Goal: Task Accomplishment & Management: Manage account settings

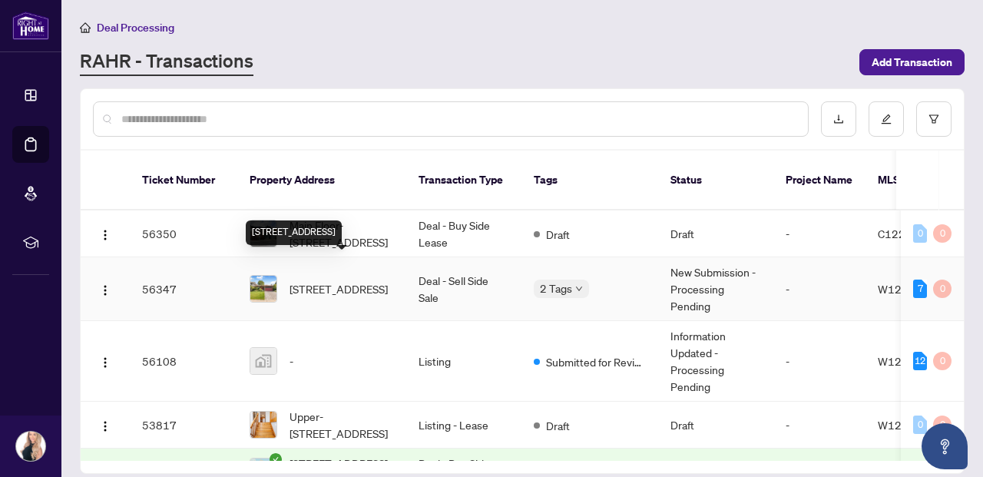
click at [345, 280] on span "[STREET_ADDRESS]" at bounding box center [339, 288] width 98 height 17
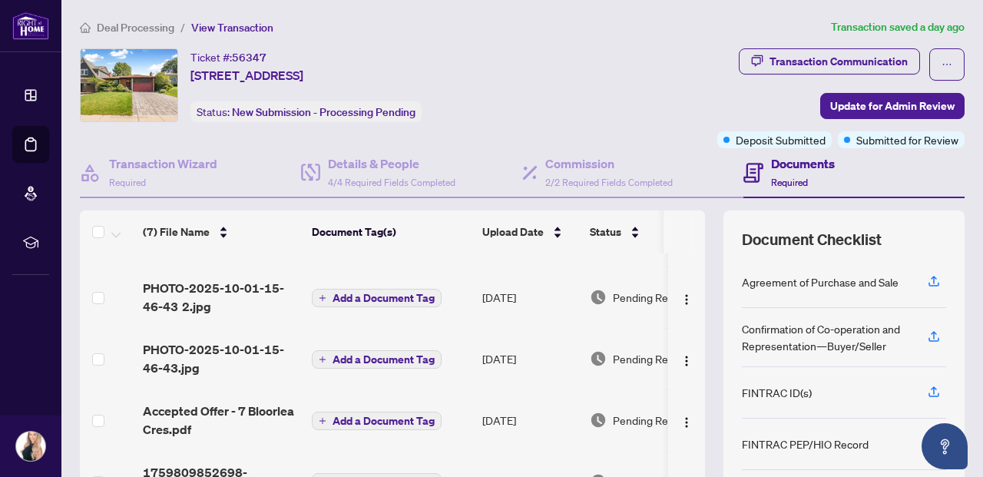
click at [224, 15] on main "Deal Processing / View Transaction Transaction saved a day ago Ticket #: 56347 …" at bounding box center [522, 238] width 922 height 477
click at [224, 25] on span "View Transaction" at bounding box center [232, 28] width 82 height 14
click at [252, 22] on span "View Transaction" at bounding box center [232, 28] width 82 height 14
click at [245, 25] on span "View Transaction" at bounding box center [232, 28] width 82 height 14
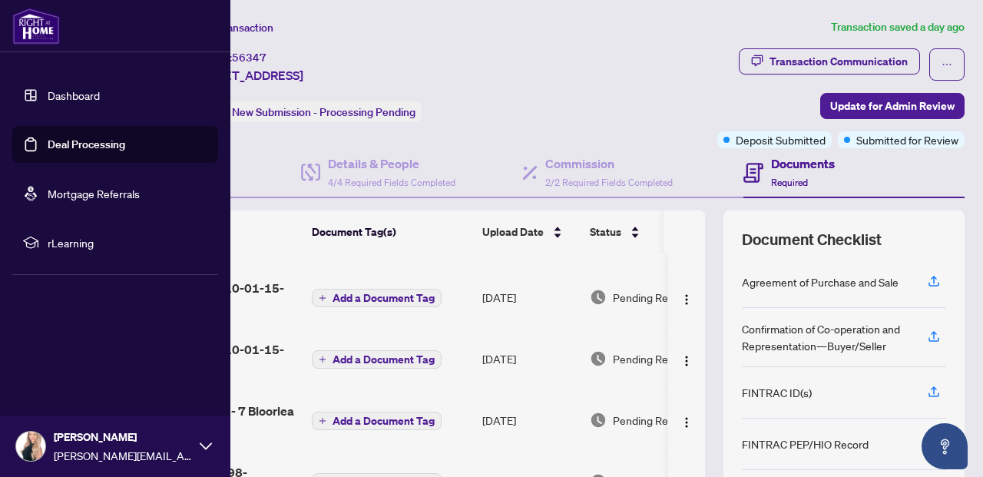
click at [90, 143] on link "Deal Processing" at bounding box center [87, 145] width 78 height 14
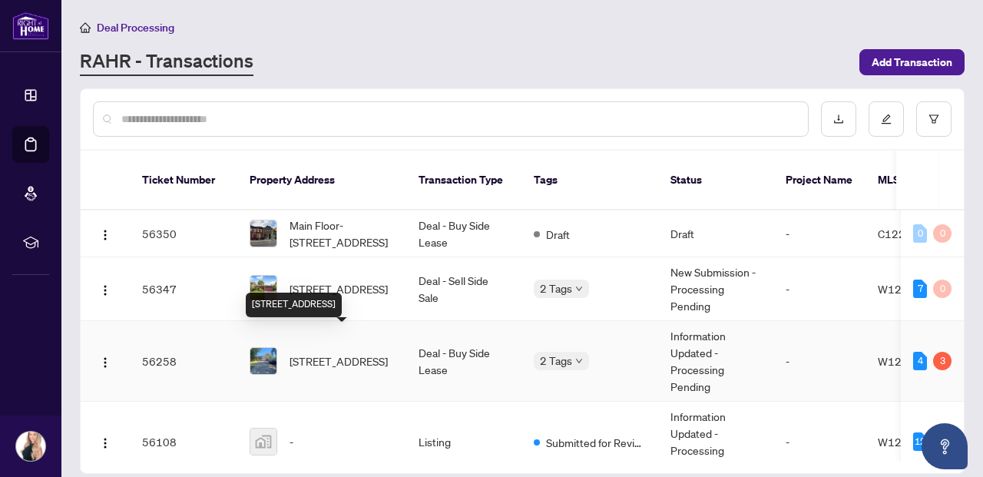
click at [335, 353] on span "[STREET_ADDRESS]" at bounding box center [339, 361] width 98 height 17
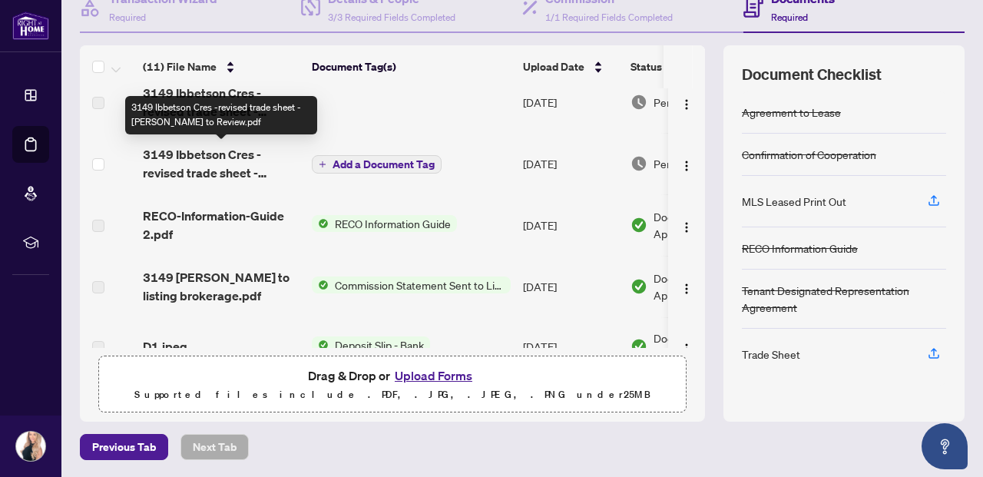
click at [216, 156] on span "3149 Ibbetson Cres -revised trade sheet - [PERSON_NAME] to Review.pdf" at bounding box center [221, 163] width 157 height 37
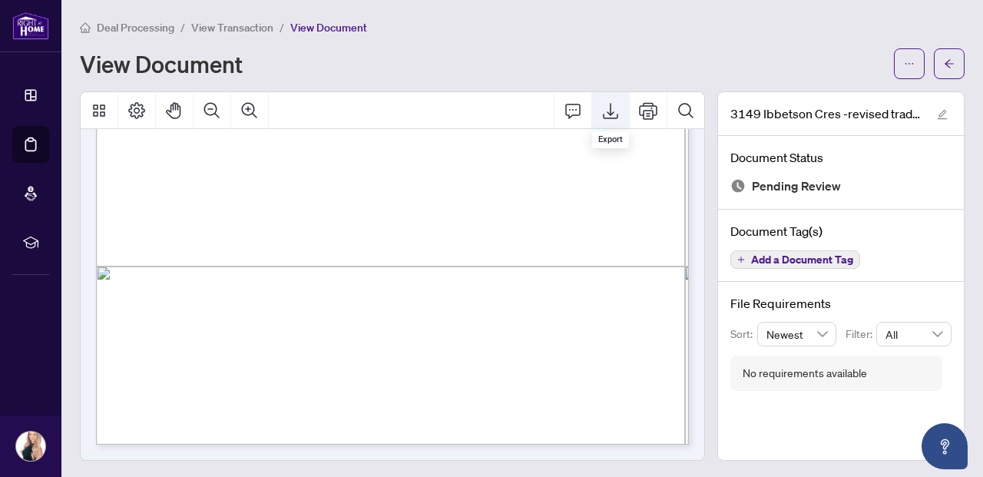
click at [611, 109] on icon "Export" at bounding box center [610, 110] width 18 height 18
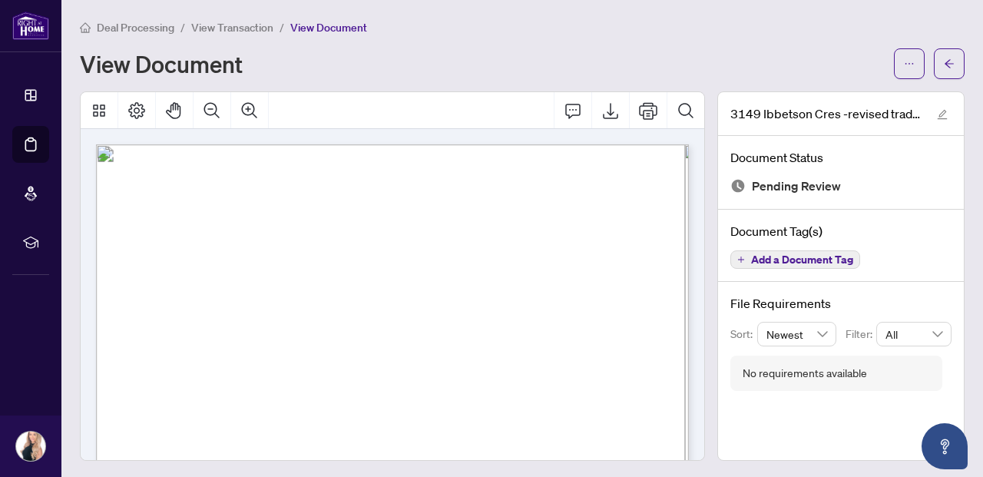
click at [230, 27] on span "View Transaction" at bounding box center [232, 28] width 82 height 14
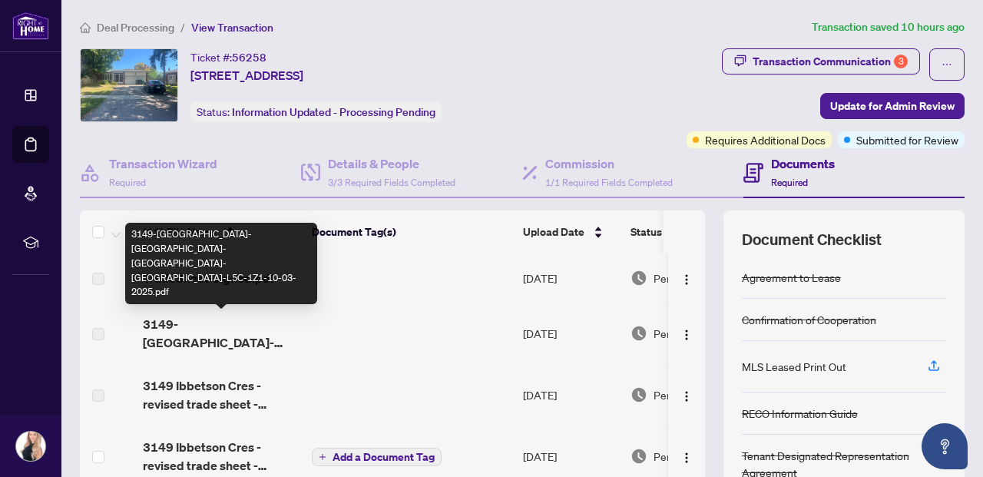
click at [197, 340] on span "3149-[GEOGRAPHIC_DATA]-[GEOGRAPHIC_DATA]-[GEOGRAPHIC_DATA]-[GEOGRAPHIC_DATA]-L5…" at bounding box center [221, 333] width 157 height 37
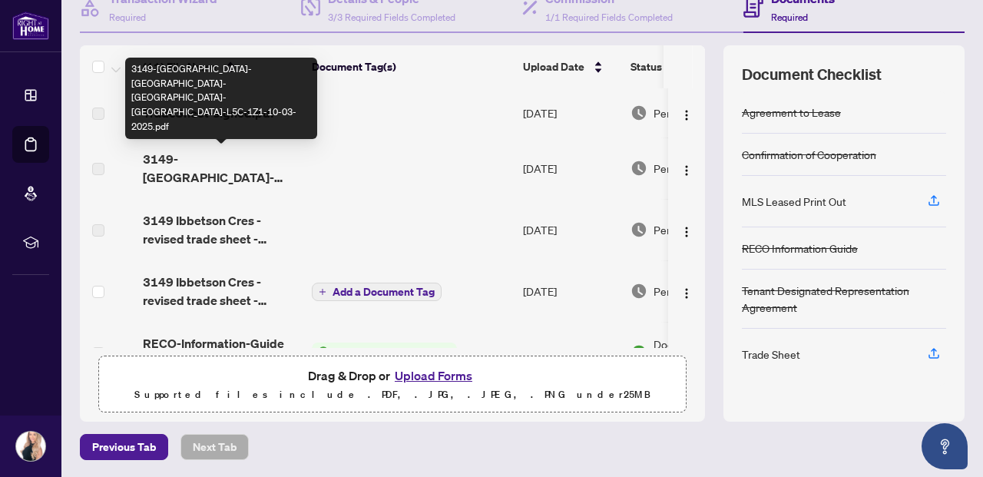
click at [232, 178] on span "3149-[GEOGRAPHIC_DATA]-[GEOGRAPHIC_DATA]-[GEOGRAPHIC_DATA]-[GEOGRAPHIC_DATA]-L5…" at bounding box center [221, 168] width 157 height 37
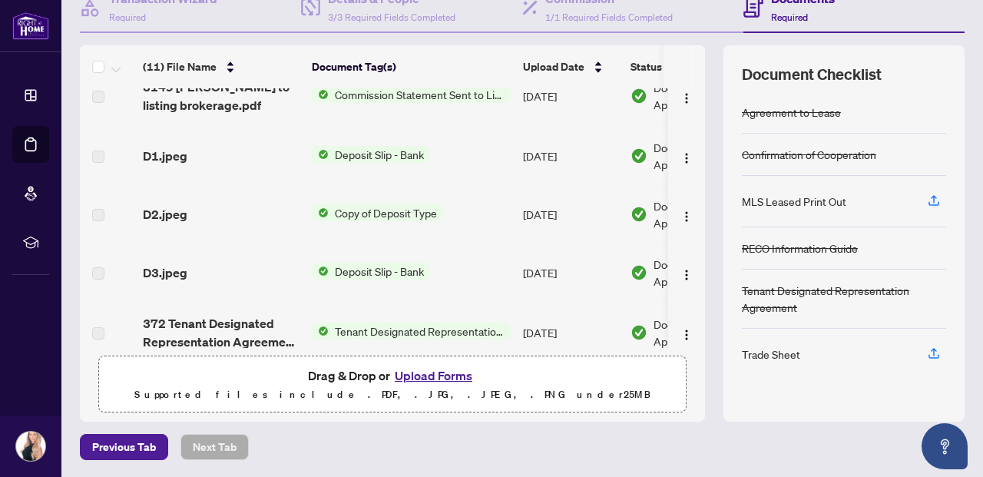
scroll to position [403, 0]
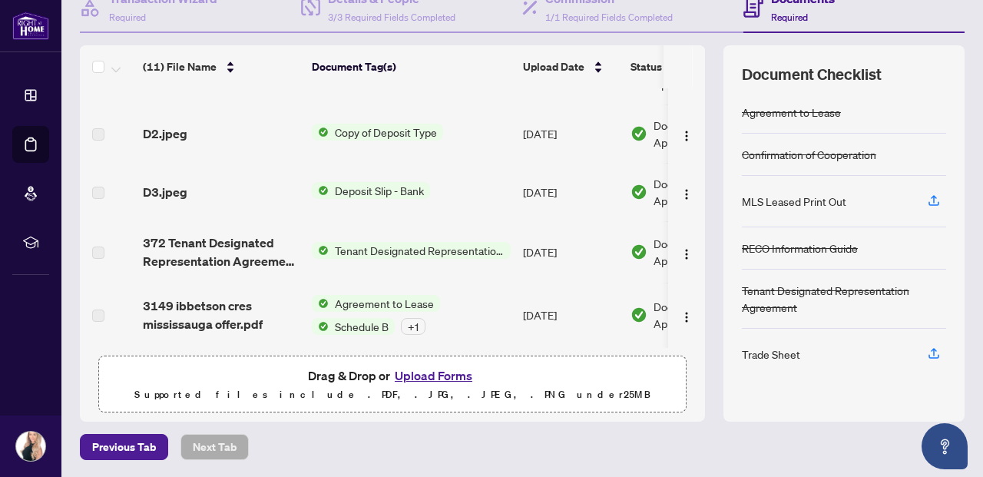
click at [443, 244] on span "Tenant Designated Representation Agreement" at bounding box center [420, 250] width 182 height 17
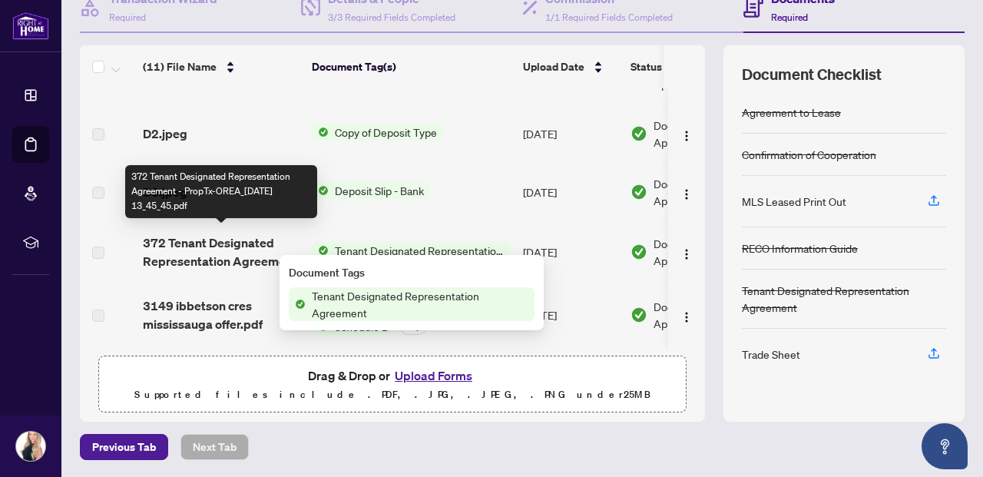
click at [220, 249] on span "372 Tenant Designated Representation Agreement - PropTx-OREA_[DATE] 13_45_45.pdf" at bounding box center [221, 252] width 157 height 37
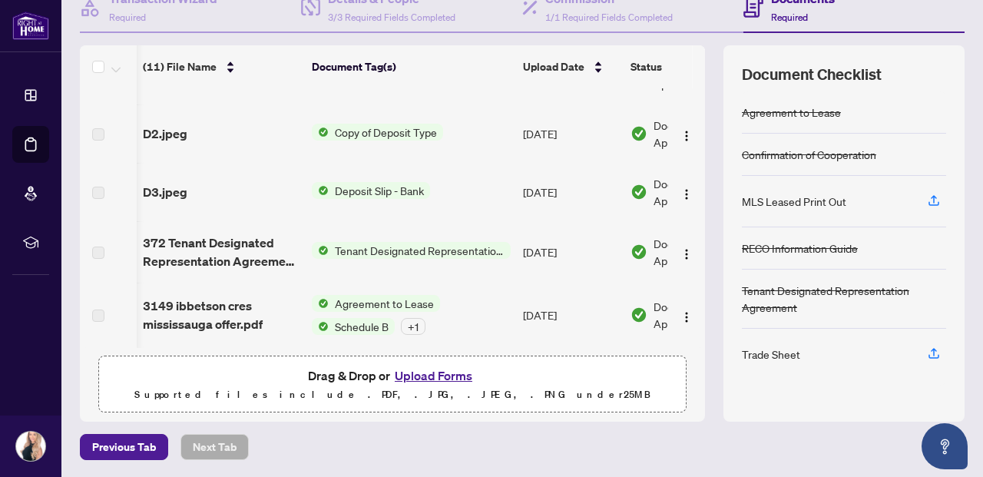
scroll to position [0, 91]
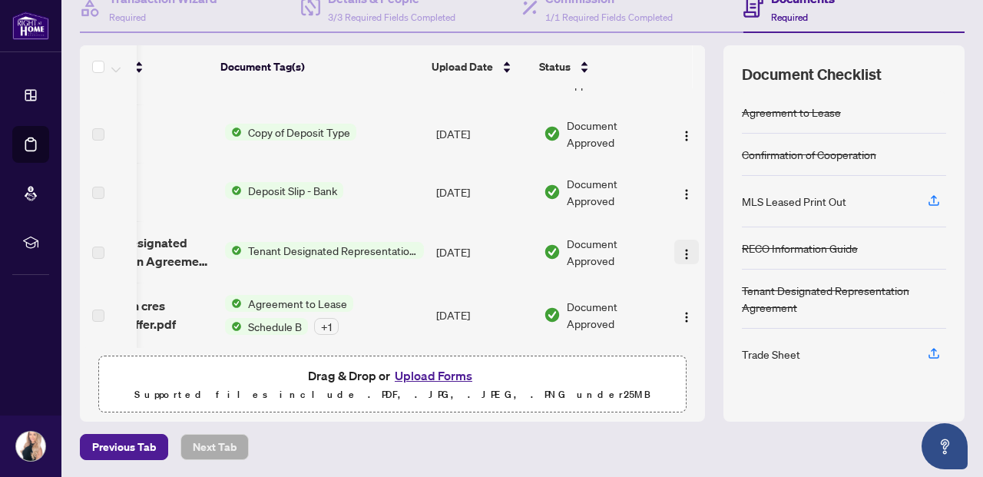
click at [681, 248] on img "button" at bounding box center [687, 254] width 12 height 12
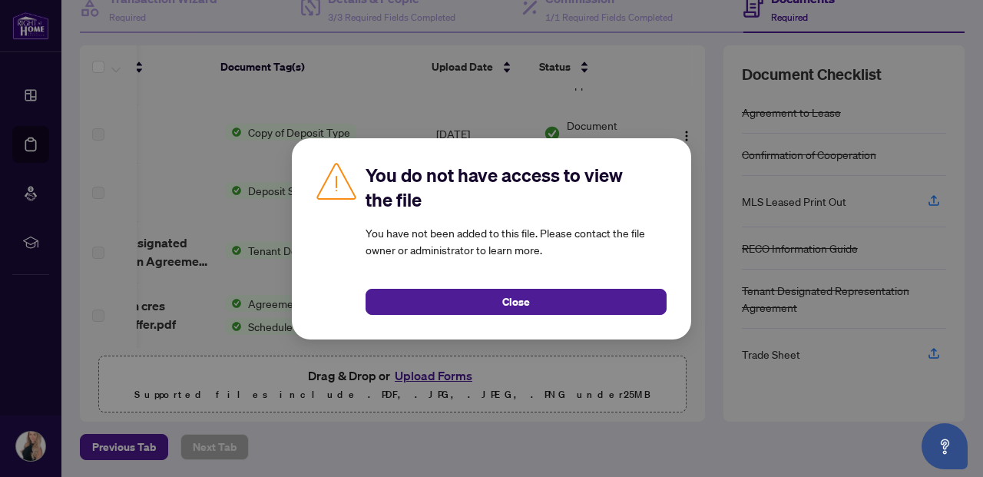
click at [207, 240] on div "You do not have access to view the file You have not been added to this file. P…" at bounding box center [491, 238] width 983 height 477
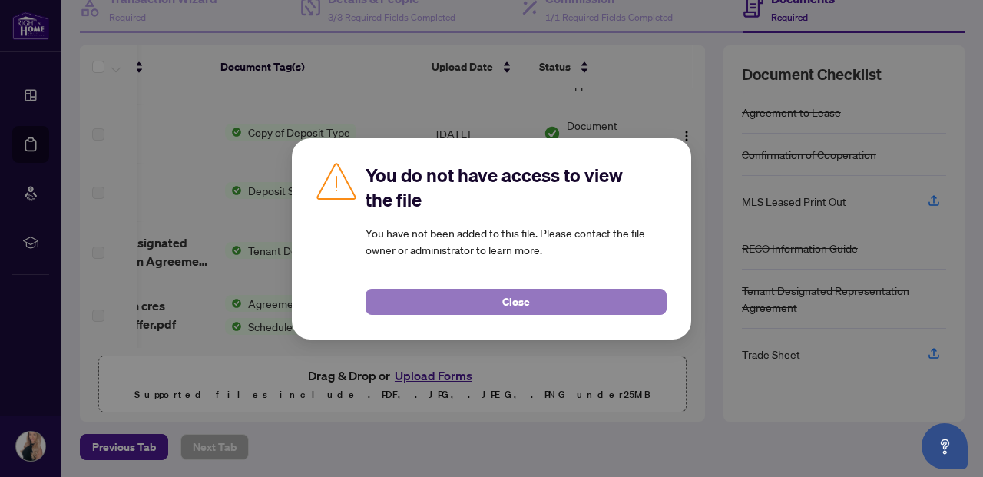
click at [439, 308] on button "Close" at bounding box center [516, 302] width 301 height 26
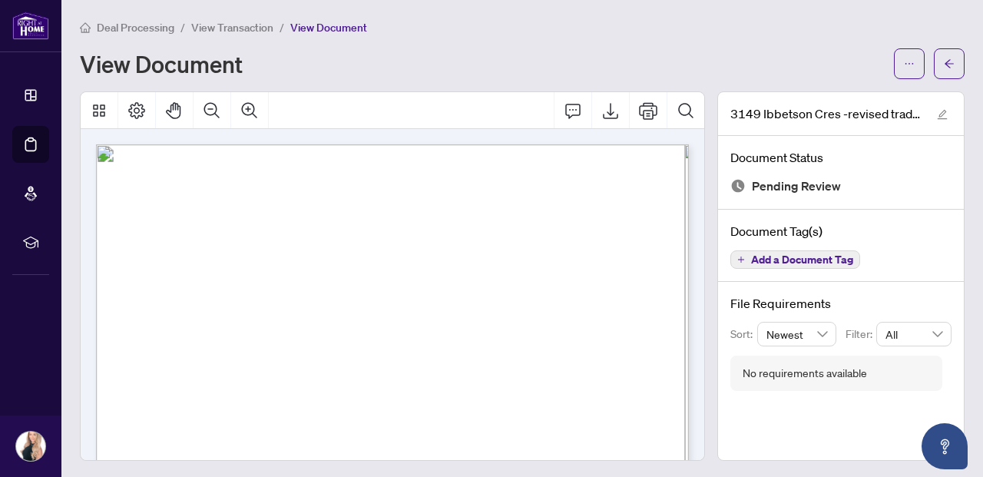
drag, startPoint x: 255, startPoint y: 280, endPoint x: 190, endPoint y: 279, distance: 65.3
click at [190, 280] on span "[PERSON_NAME]" at bounding box center [217, 283] width 54 height 6
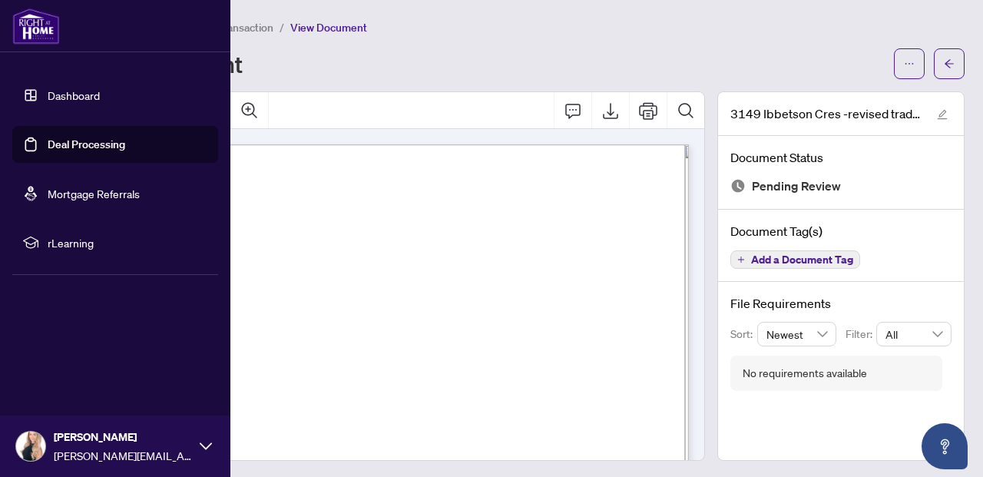
click at [58, 94] on link "Dashboard" at bounding box center [74, 95] width 52 height 14
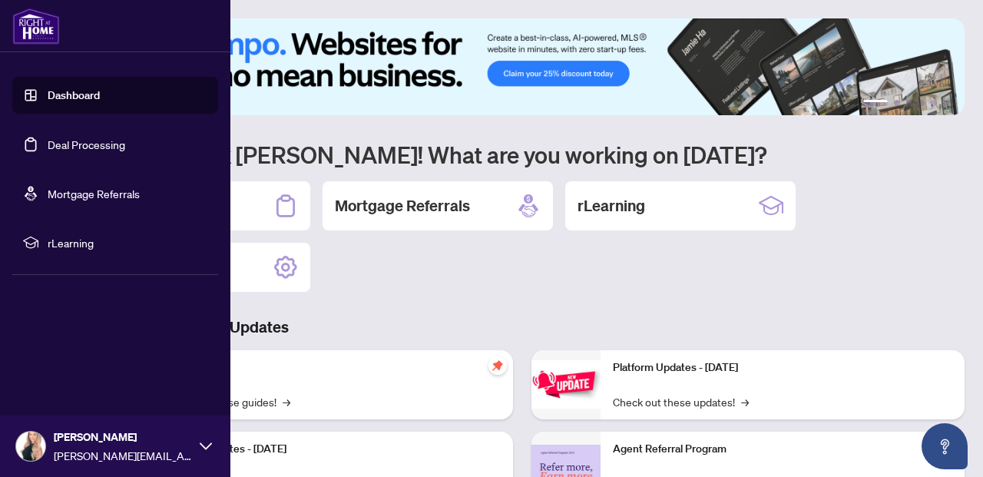
click at [80, 146] on link "Deal Processing" at bounding box center [87, 145] width 78 height 14
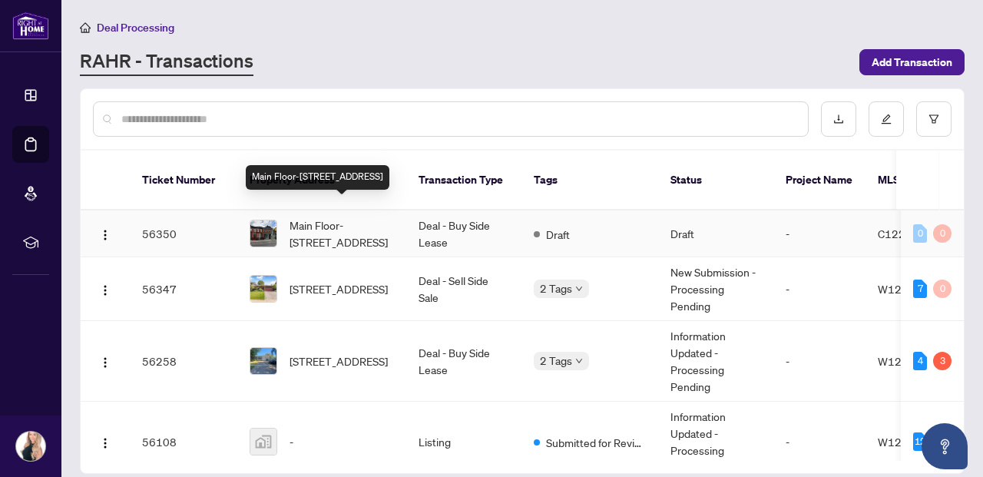
click at [339, 217] on span "Main Floor-[STREET_ADDRESS]" at bounding box center [342, 234] width 104 height 34
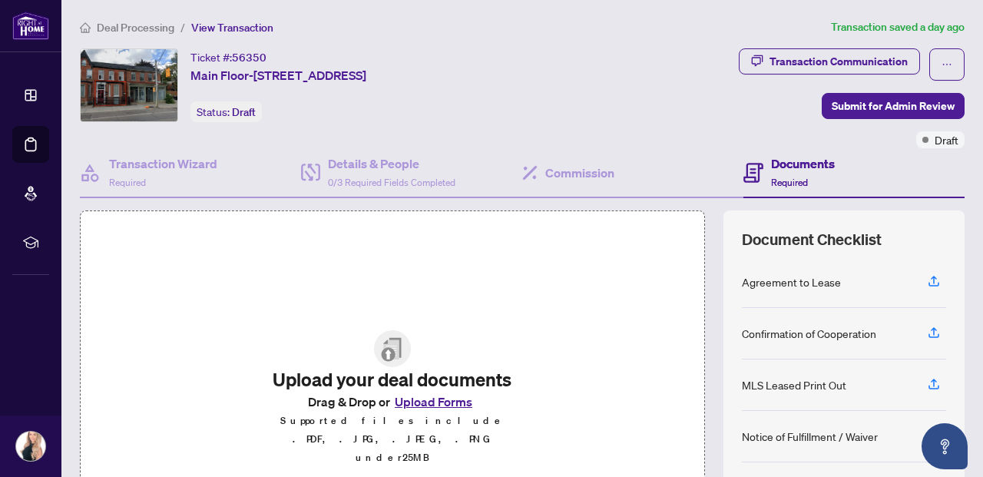
click at [117, 28] on span "Deal Processing" at bounding box center [136, 28] width 78 height 14
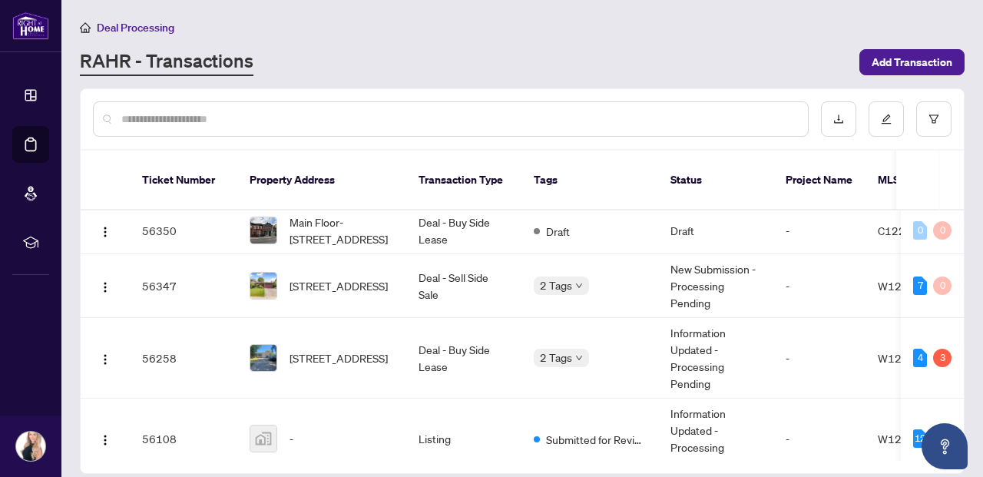
scroll to position [5, 0]
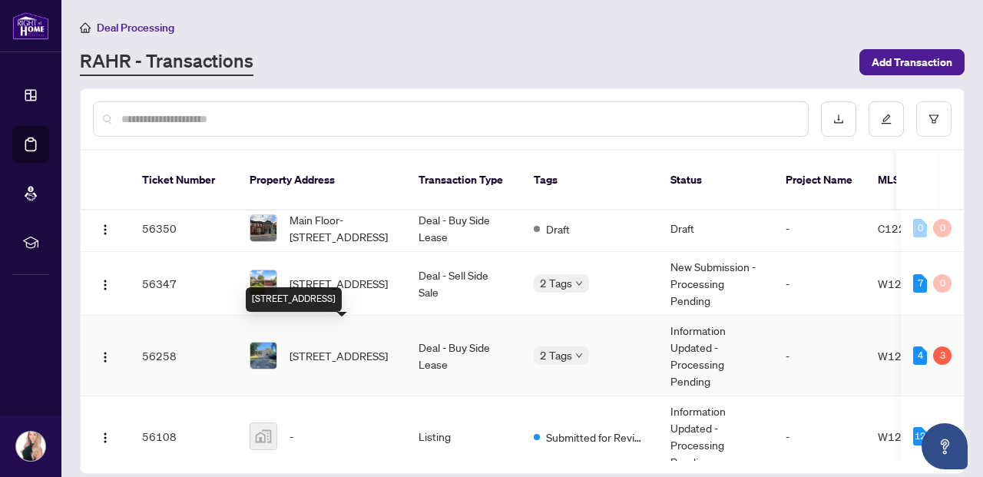
click at [350, 347] on span "[STREET_ADDRESS]" at bounding box center [339, 355] width 98 height 17
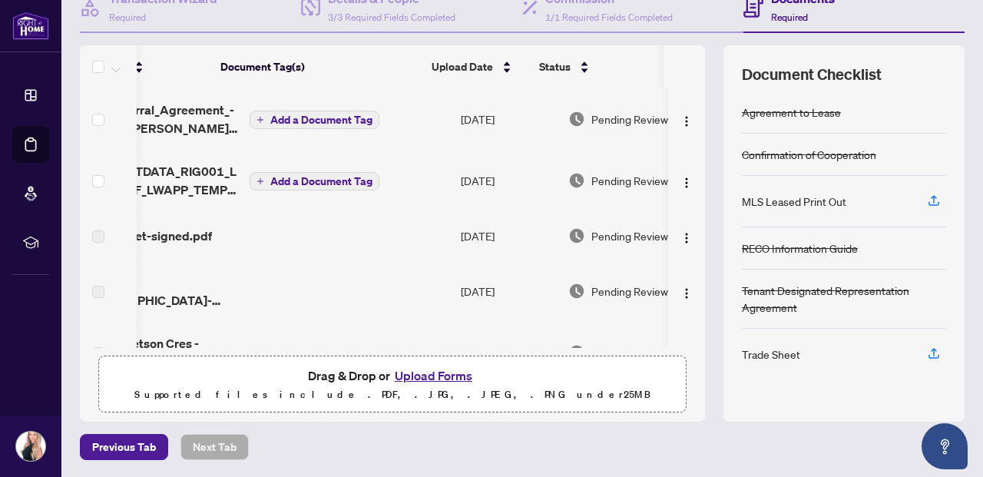
scroll to position [0, 46]
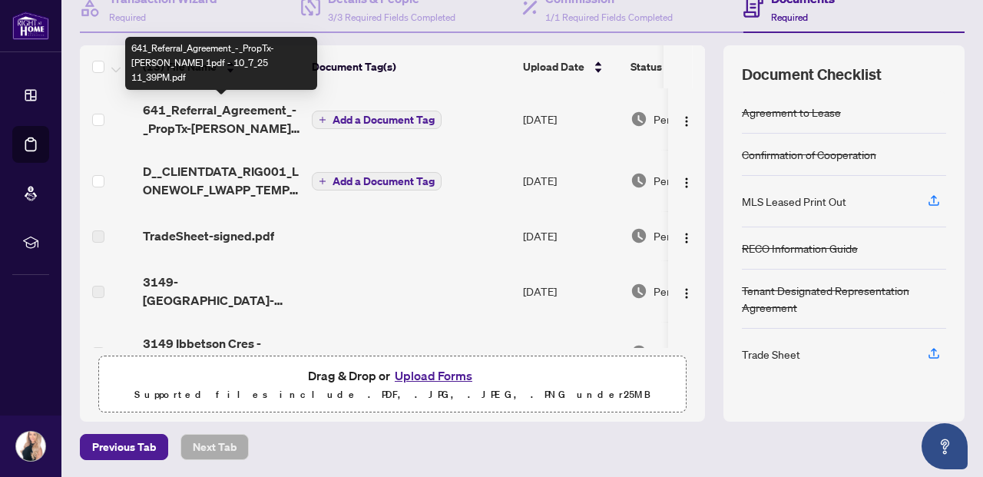
click at [189, 129] on span "641_Referral_Agreement_-_PropTx-[PERSON_NAME] 1pdf - 10_7_25 11_39PM.pdf" at bounding box center [221, 119] width 157 height 37
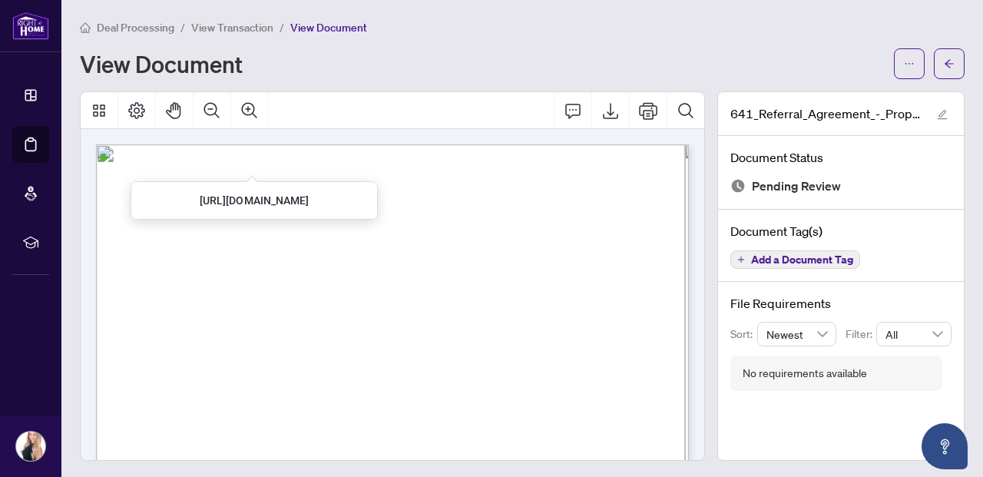
click at [233, 27] on span "View Transaction" at bounding box center [232, 28] width 82 height 14
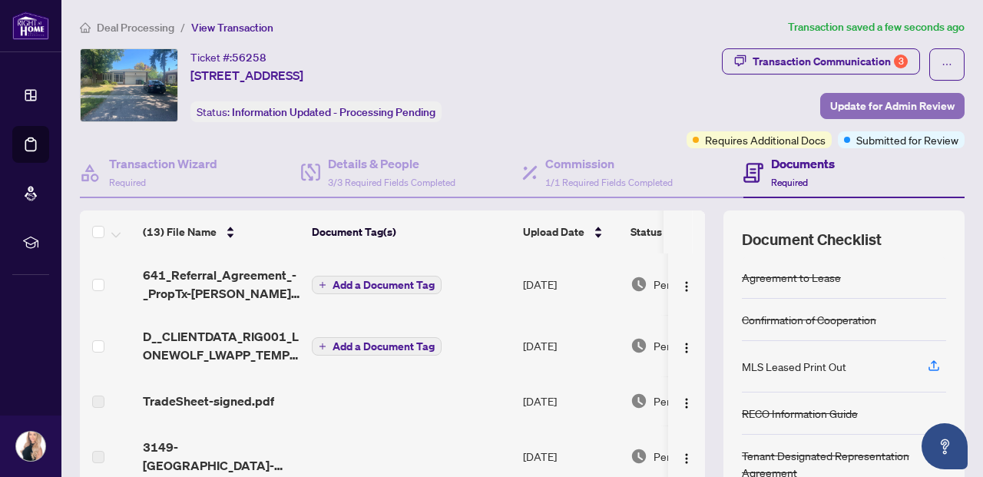
click at [844, 104] on span "Update for Admin Review" at bounding box center [892, 106] width 124 height 25
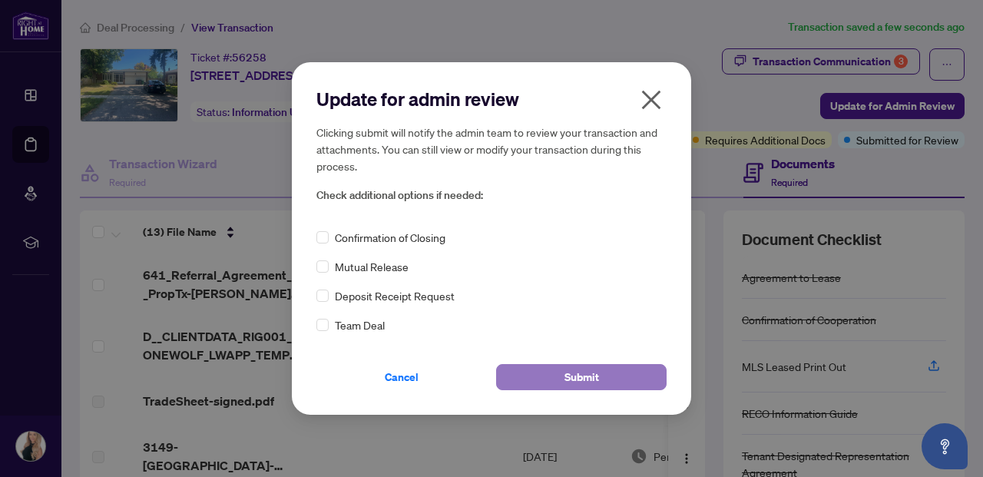
click at [565, 373] on span "Submit" at bounding box center [582, 377] width 35 height 25
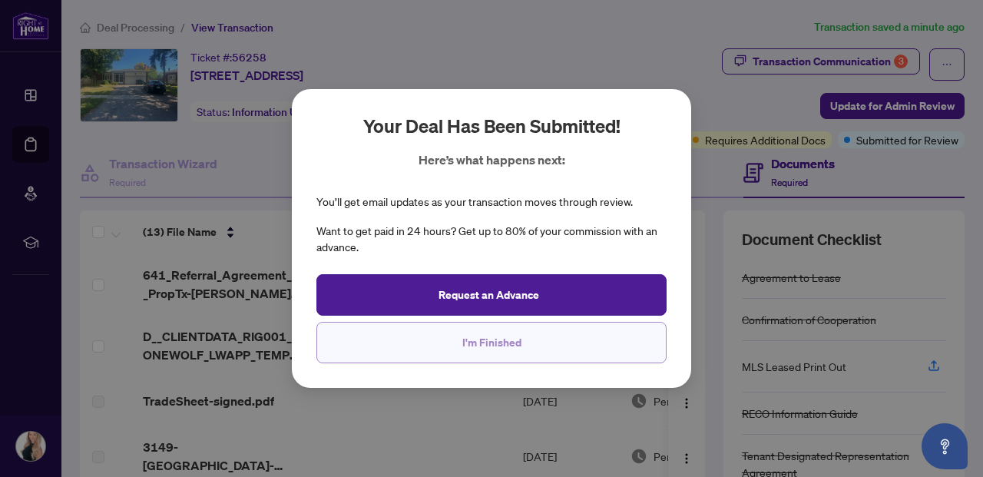
click at [514, 351] on span "I'm Finished" at bounding box center [491, 342] width 59 height 25
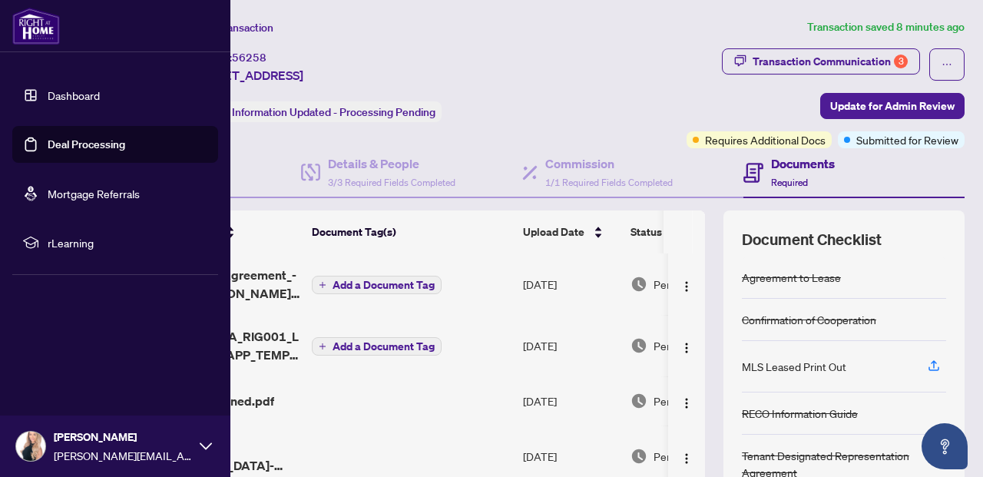
click at [74, 144] on link "Deal Processing" at bounding box center [87, 145] width 78 height 14
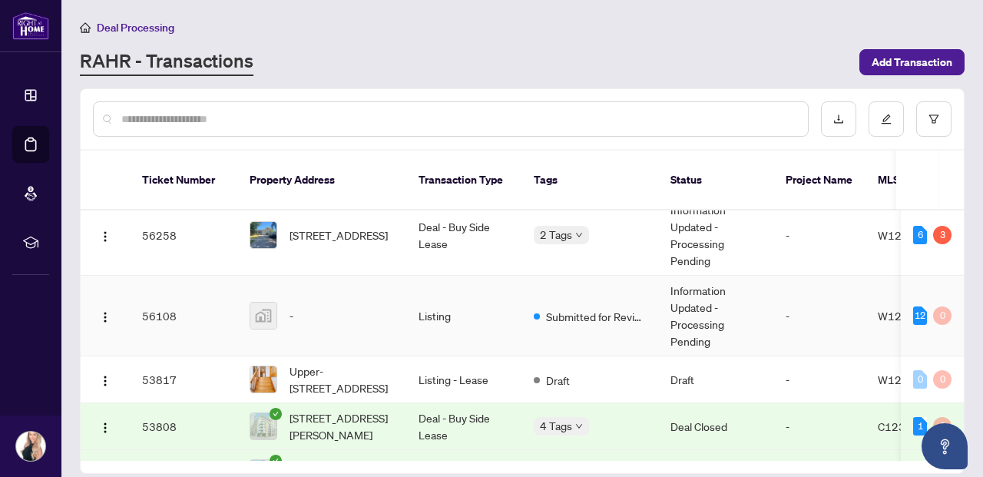
scroll to position [139, 0]
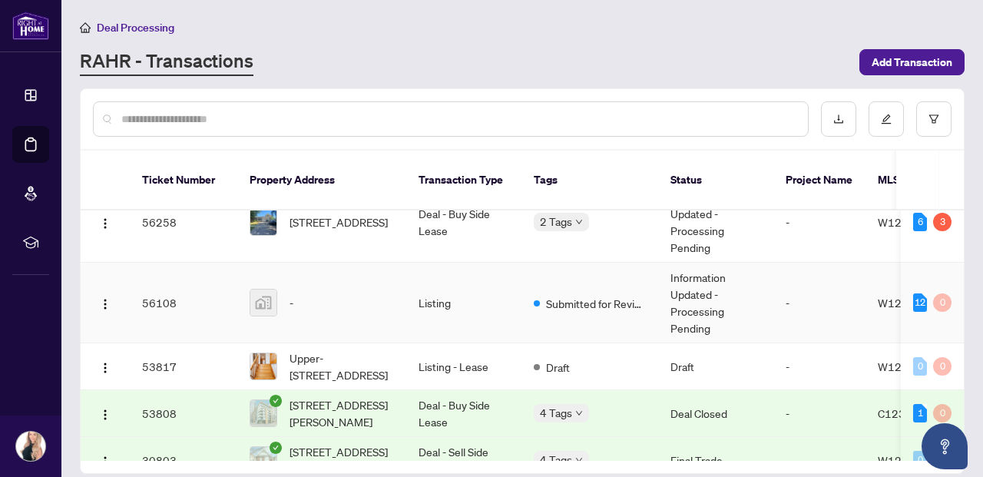
click at [340, 293] on div "-" at bounding box center [322, 303] width 144 height 28
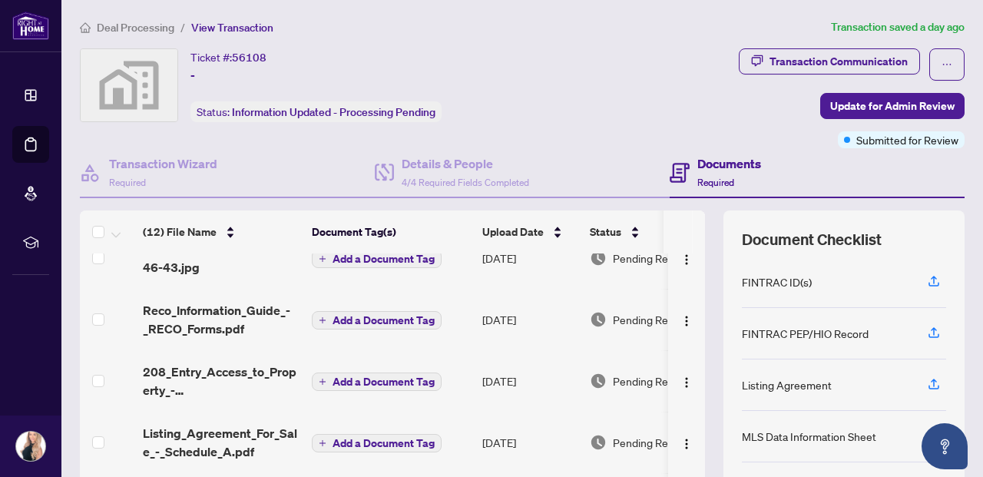
scroll to position [483, 0]
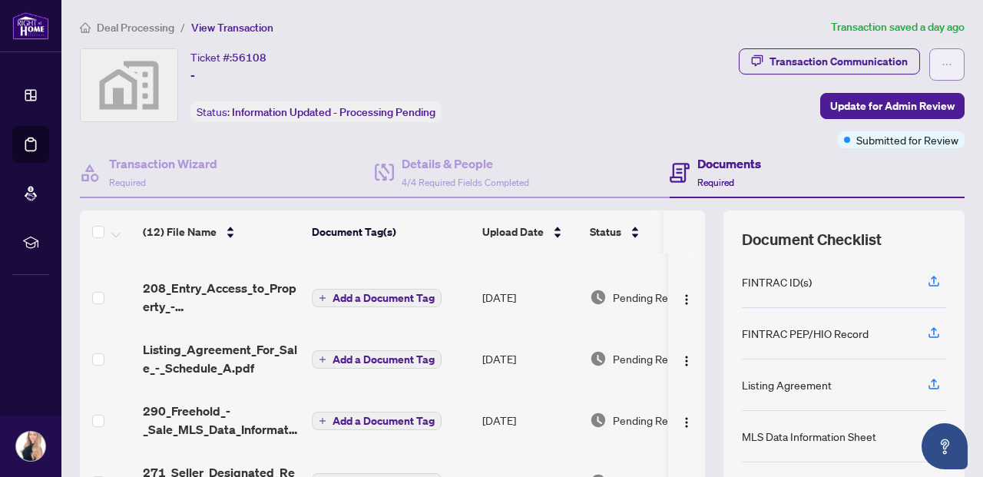
click at [946, 62] on icon "ellipsis" at bounding box center [947, 64] width 11 height 11
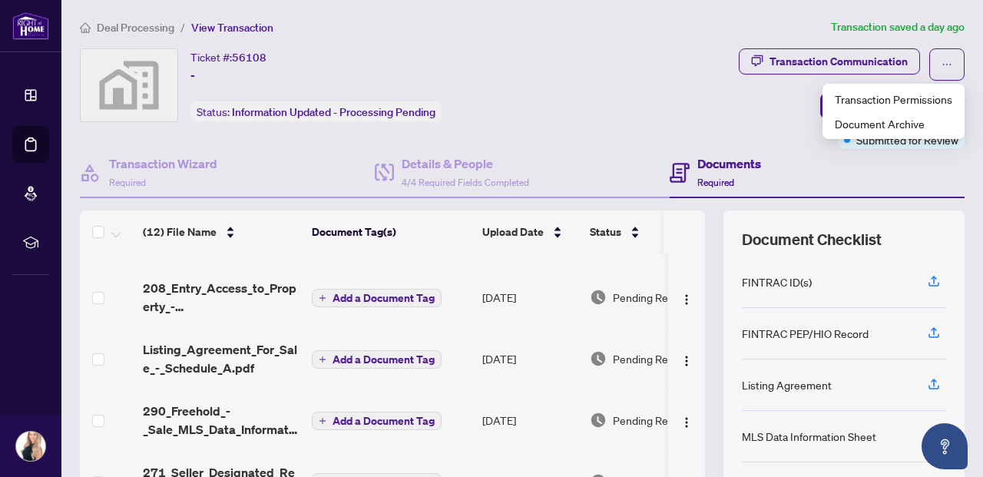
click at [301, 95] on div "Ticket #: 56108 - Status: Information Updated - Processing Pending" at bounding box center [316, 85] width 251 height 74
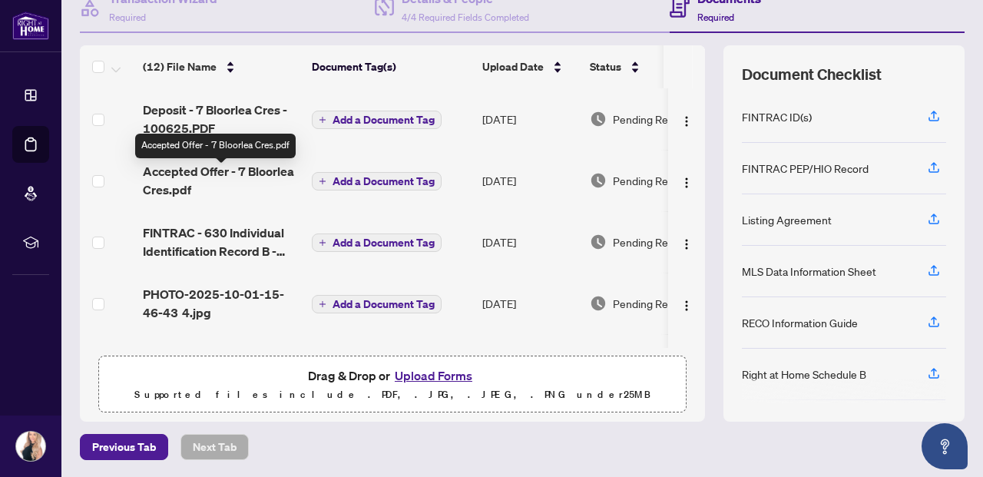
scroll to position [0, 0]
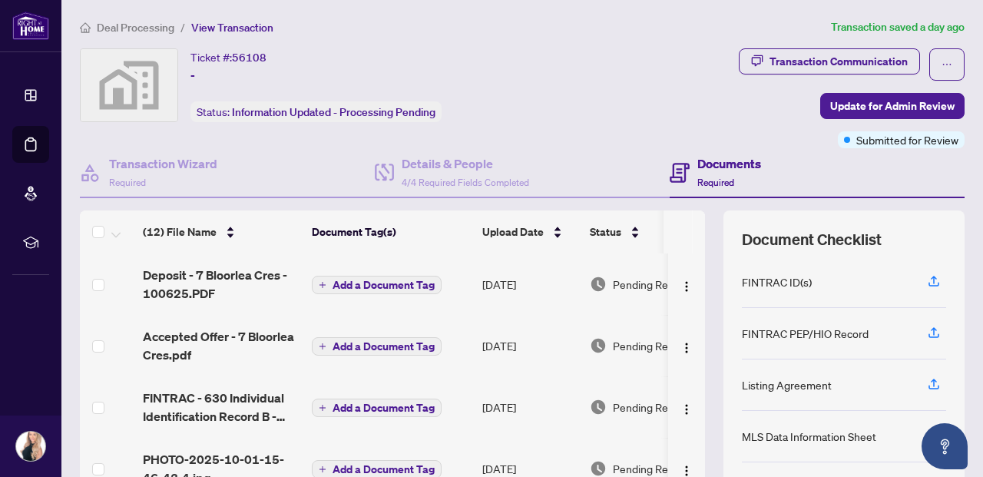
click at [121, 27] on span "Deal Processing" at bounding box center [136, 28] width 78 height 14
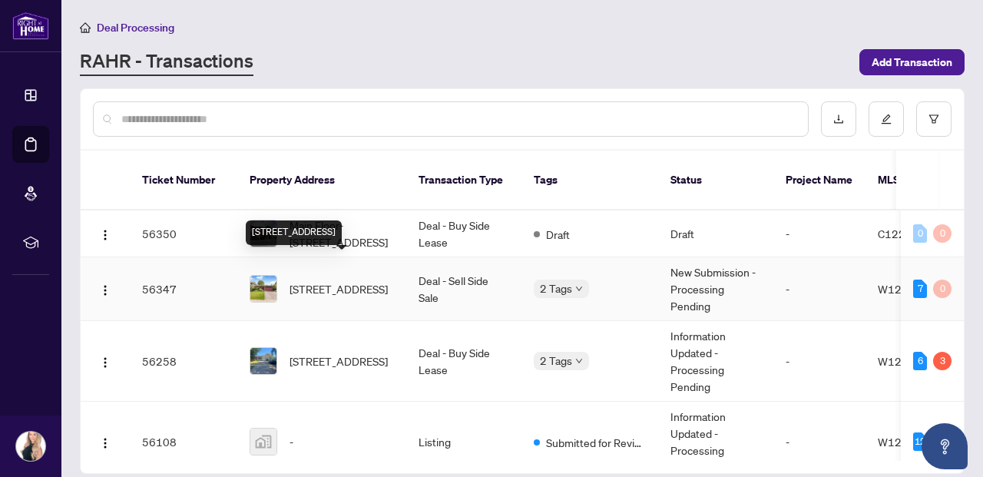
click at [309, 280] on span "[STREET_ADDRESS]" at bounding box center [339, 288] width 98 height 17
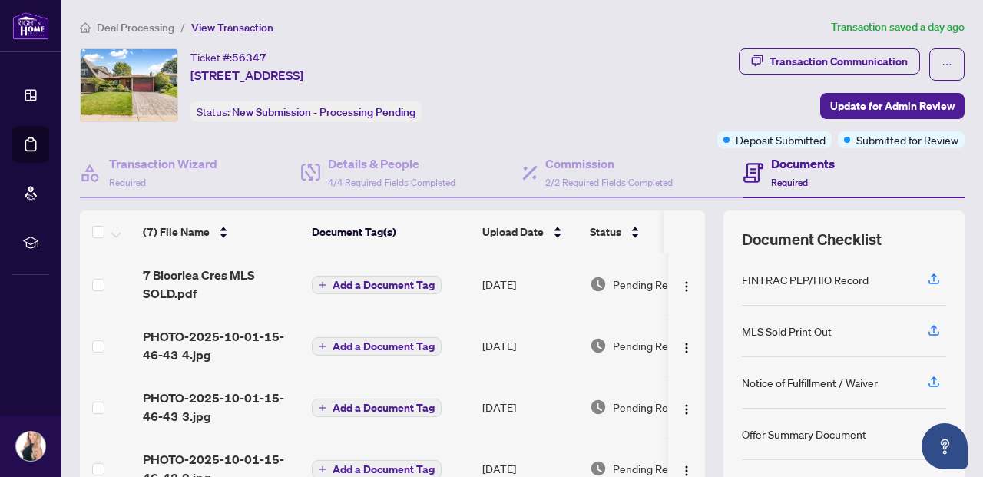
click at [121, 27] on span "Deal Processing" at bounding box center [136, 28] width 78 height 14
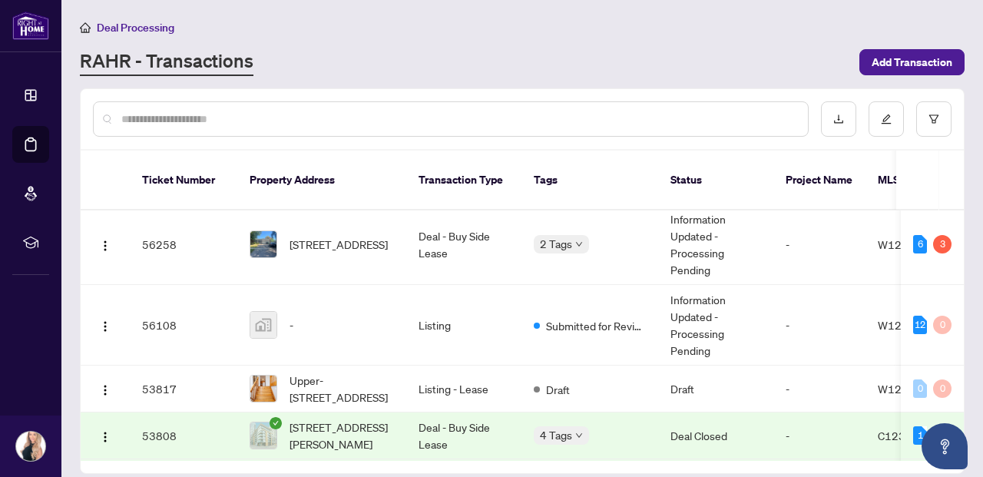
scroll to position [121, 0]
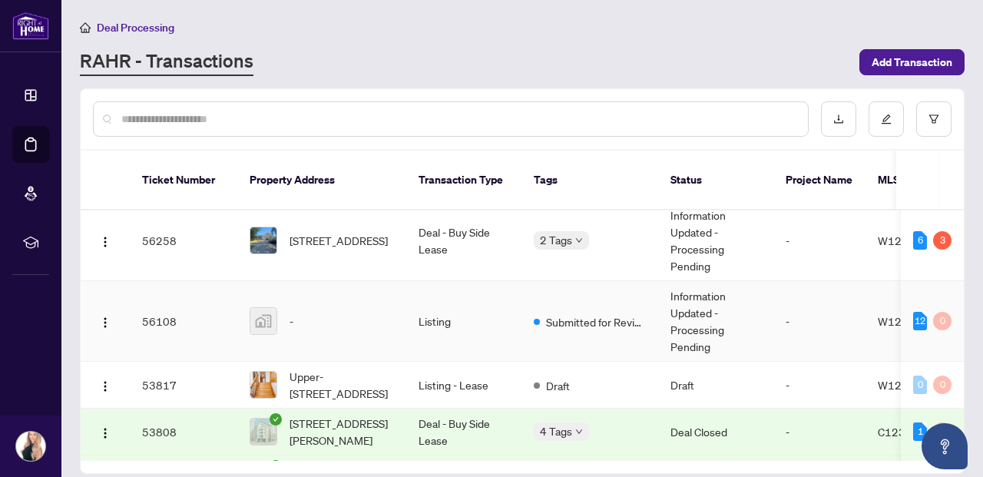
click at [257, 308] on img at bounding box center [263, 321] width 26 height 26
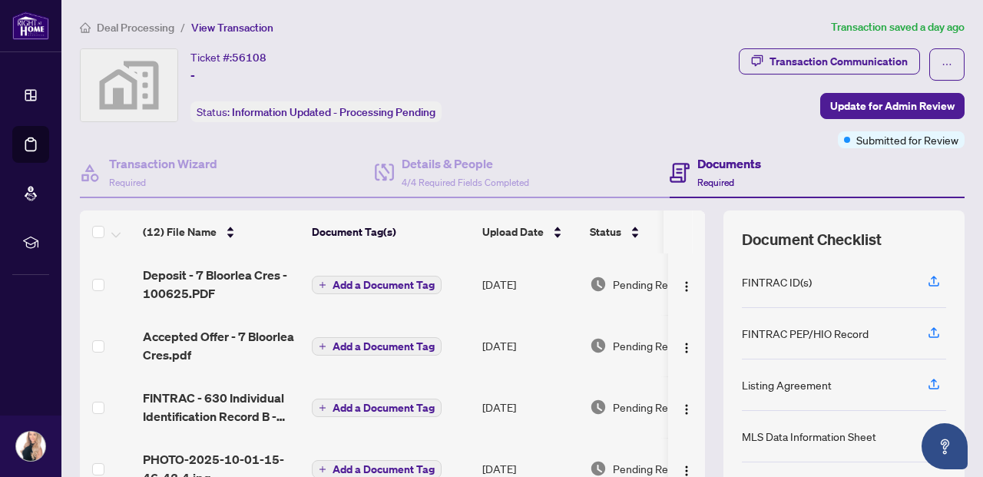
click at [166, 72] on img at bounding box center [129, 85] width 97 height 72
click at [253, 55] on span "56108" at bounding box center [249, 58] width 35 height 14
click at [147, 84] on img at bounding box center [129, 85] width 97 height 72
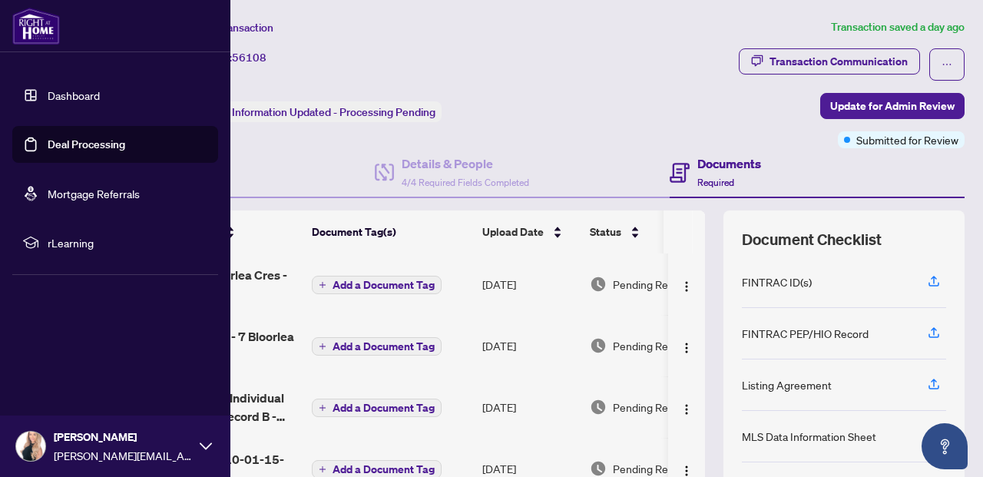
click at [75, 143] on link "Deal Processing" at bounding box center [87, 145] width 78 height 14
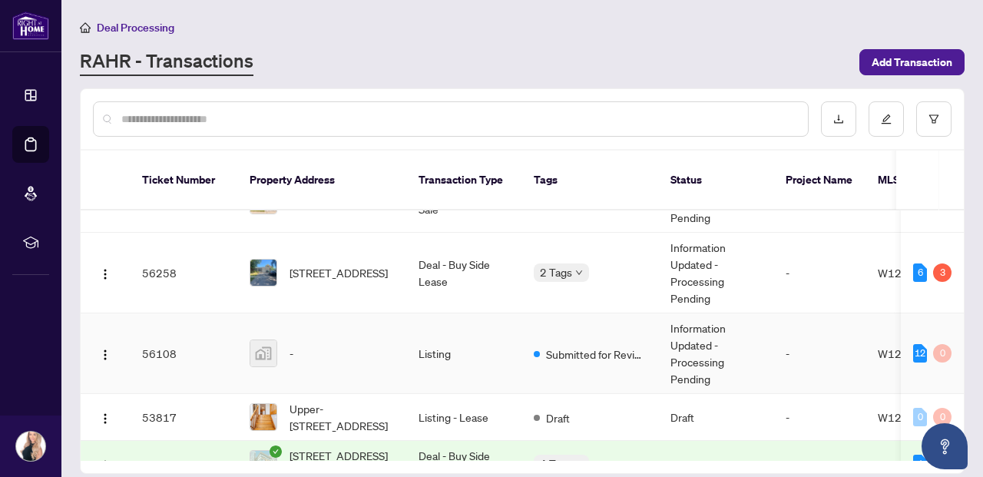
scroll to position [94, 0]
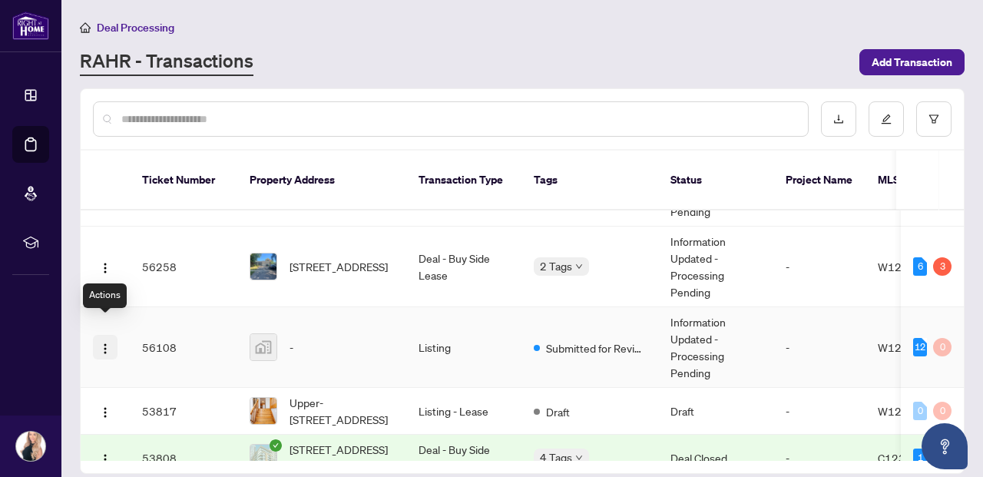
click at [103, 343] on img "button" at bounding box center [105, 349] width 12 height 12
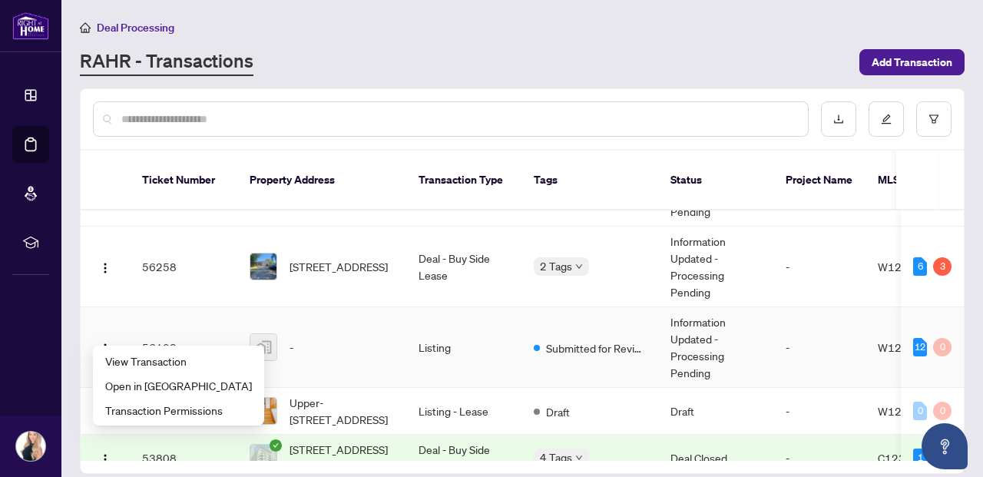
click at [348, 352] on td "-" at bounding box center [321, 347] width 169 height 81
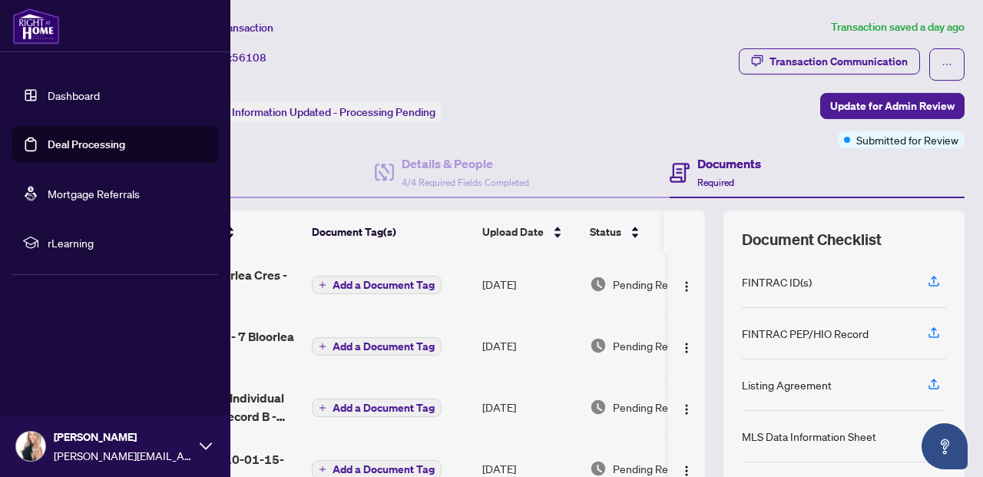
click at [63, 138] on link "Deal Processing" at bounding box center [87, 145] width 78 height 14
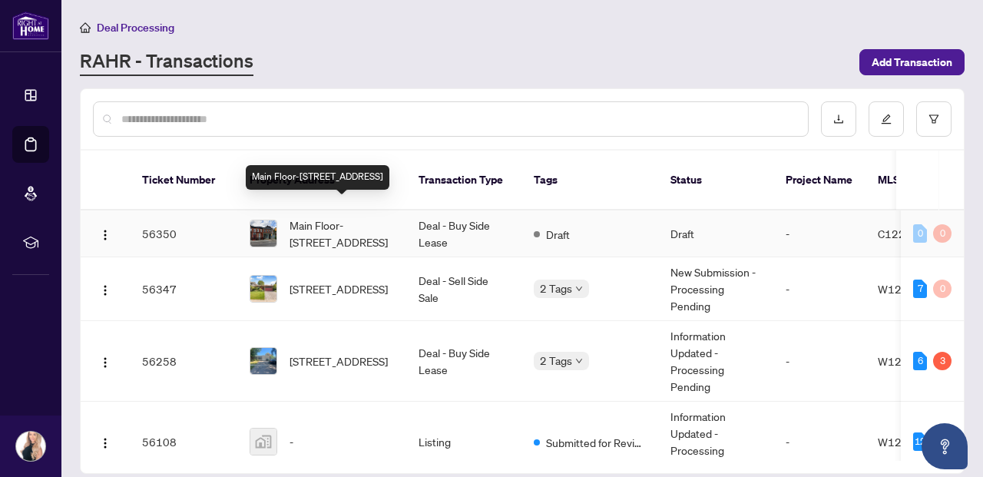
click at [344, 221] on span "Main Floor-[STREET_ADDRESS]" at bounding box center [342, 234] width 104 height 34
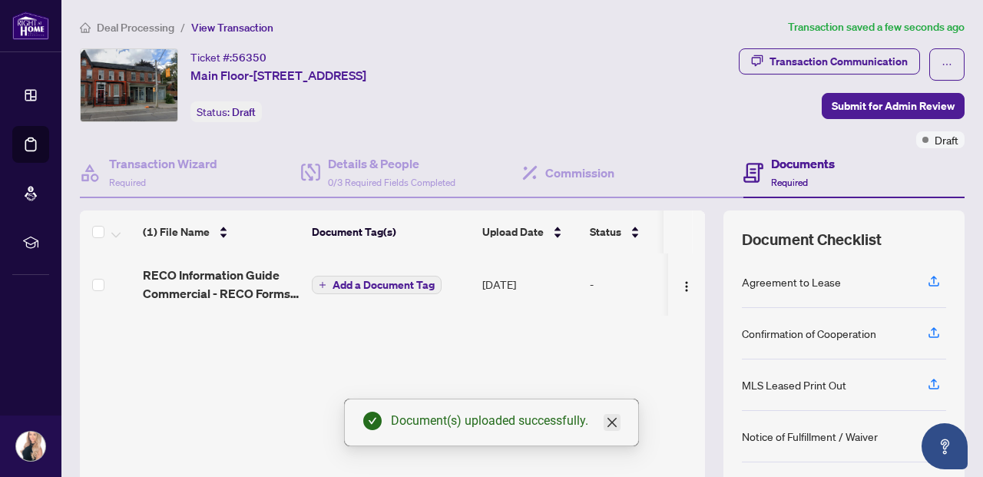
click at [614, 423] on icon "close" at bounding box center [612, 422] width 12 height 12
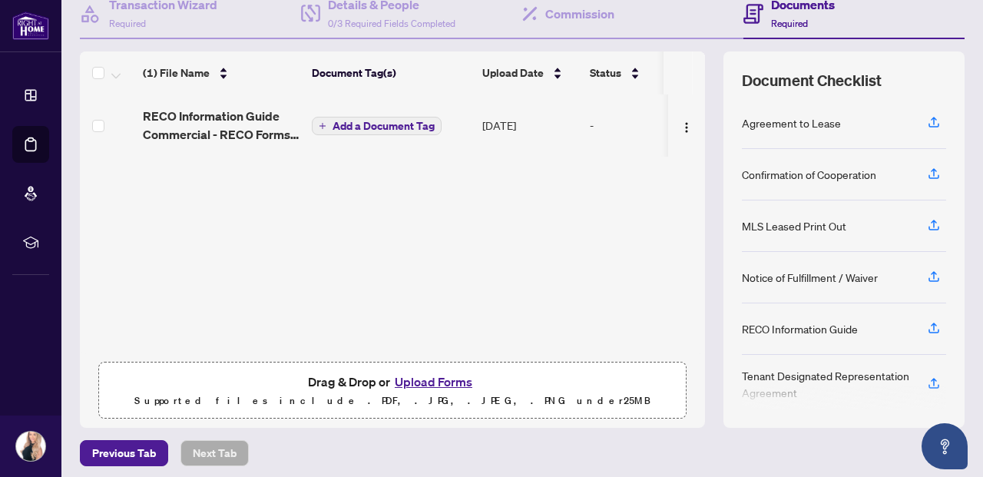
scroll to position [165, 0]
